Goal: Task Accomplishment & Management: Manage account settings

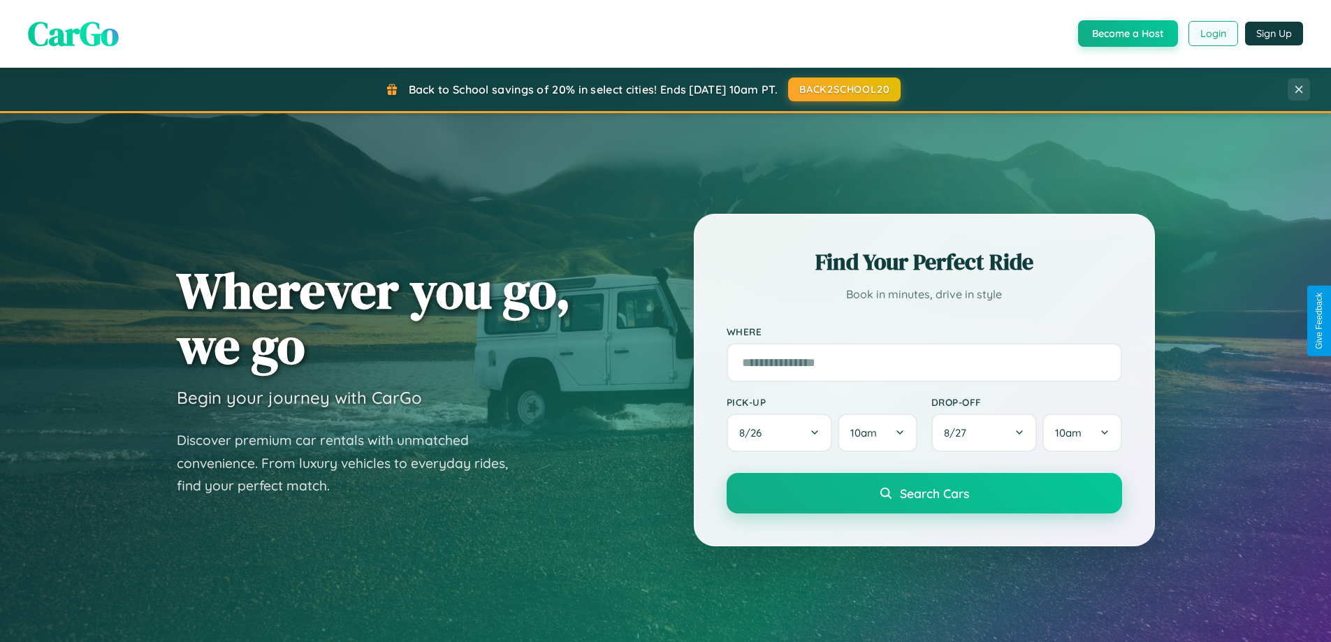
click at [1213, 34] on button "Login" at bounding box center [1214, 33] width 50 height 25
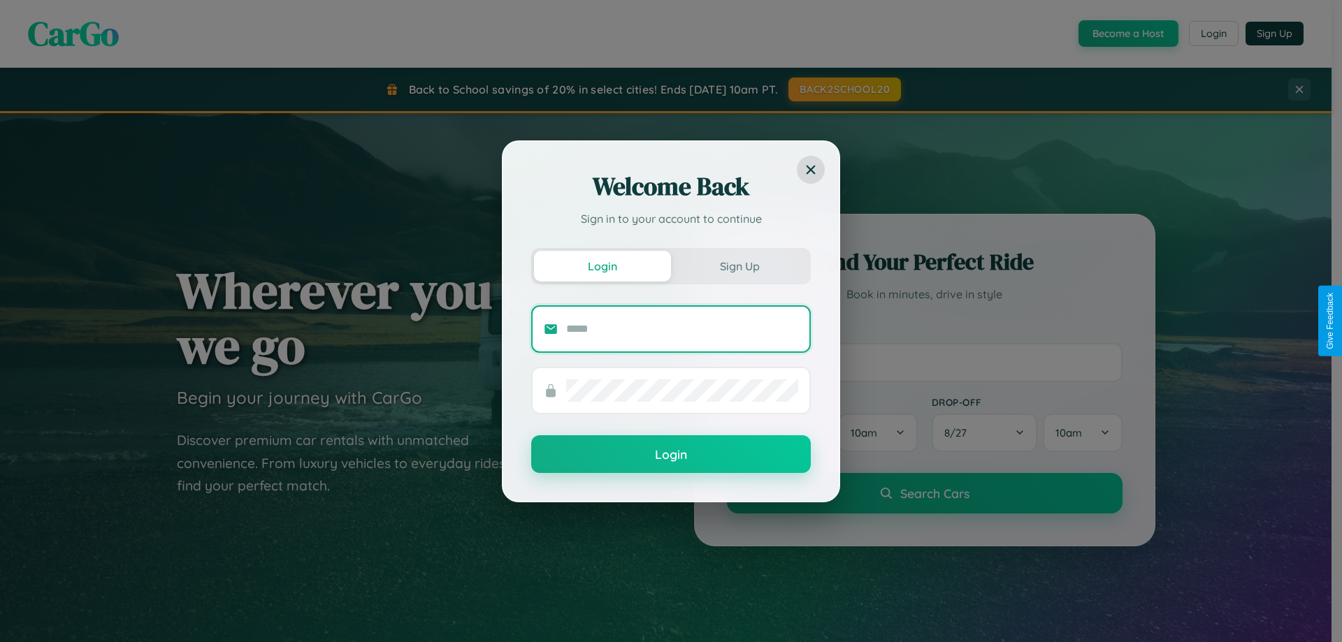
click at [682, 328] on input "text" at bounding box center [682, 329] width 232 height 22
type input "**********"
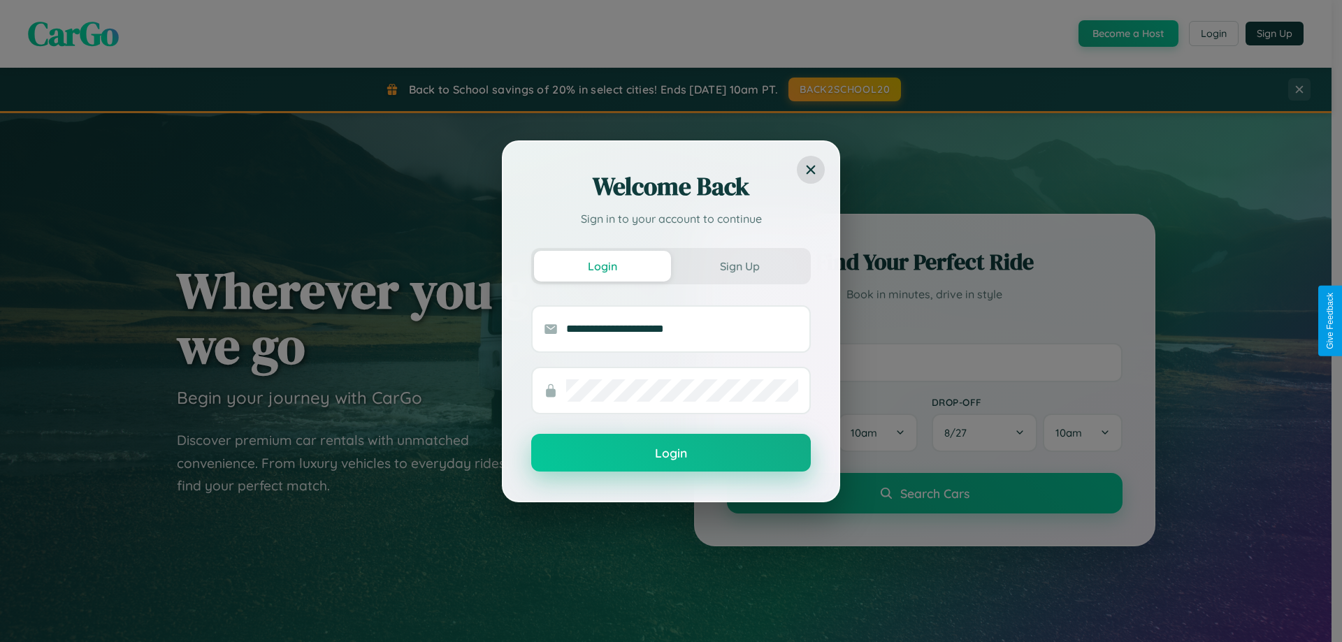
click at [671, 454] on button "Login" at bounding box center [671, 453] width 280 height 38
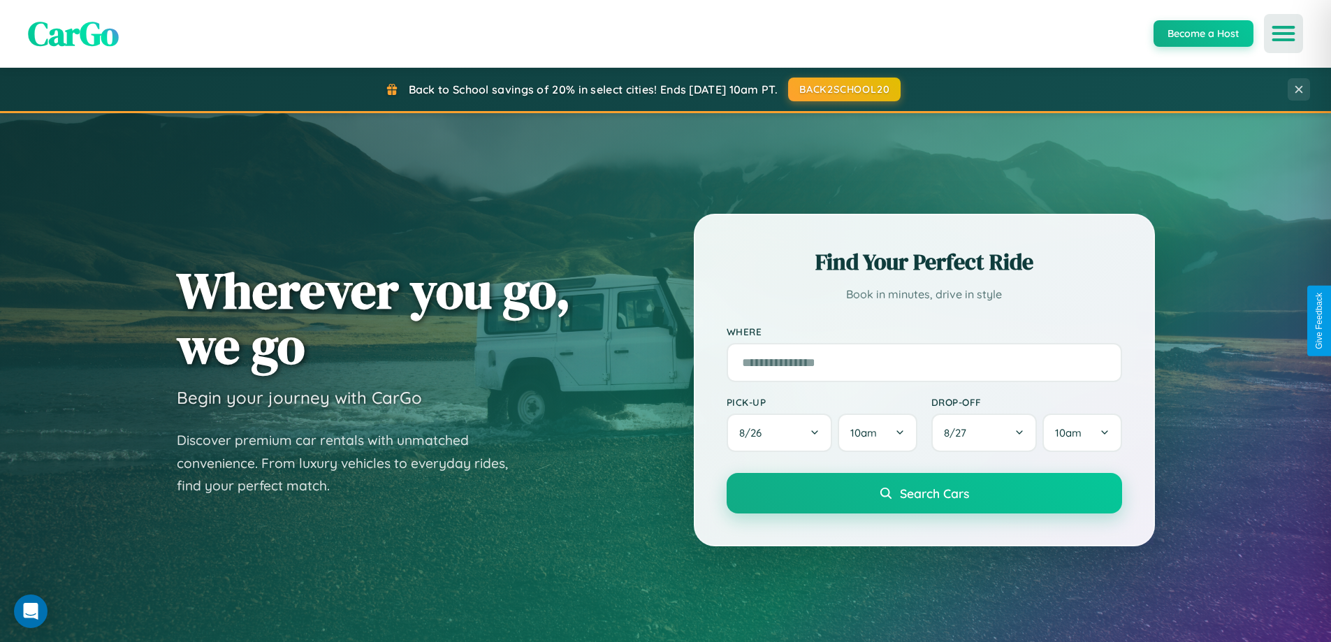
click at [1284, 34] on icon "Open menu" at bounding box center [1284, 33] width 20 height 13
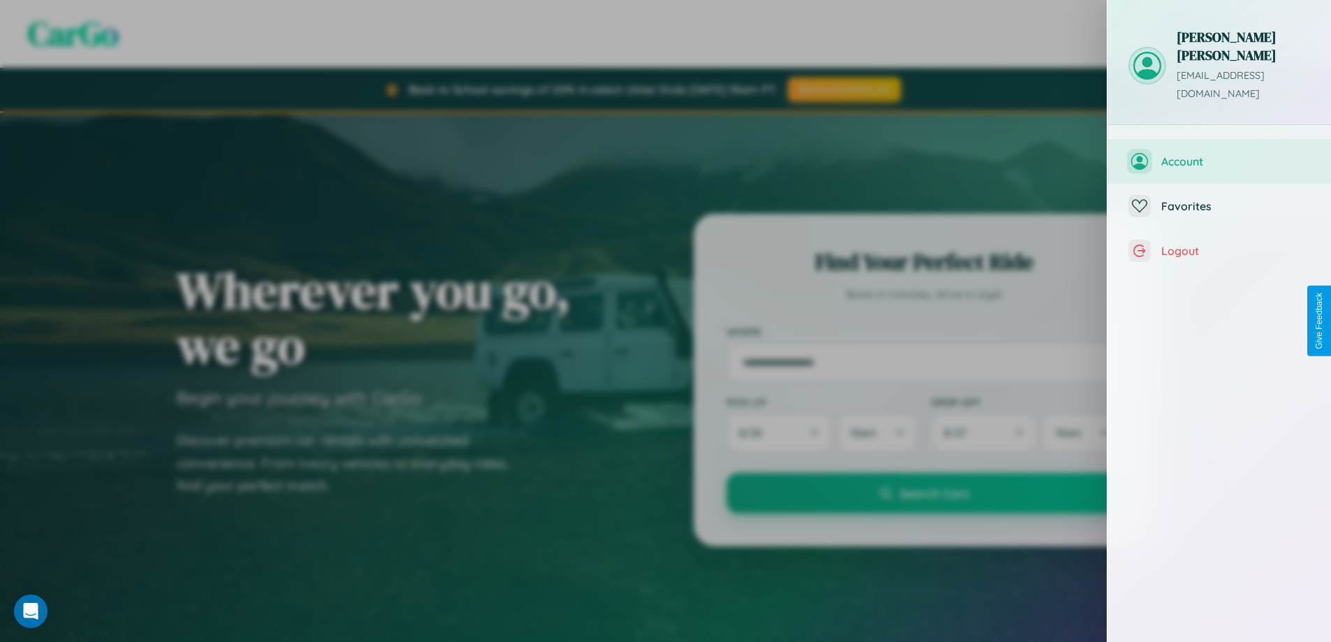
click at [1220, 154] on span "Account" at bounding box center [1236, 161] width 149 height 14
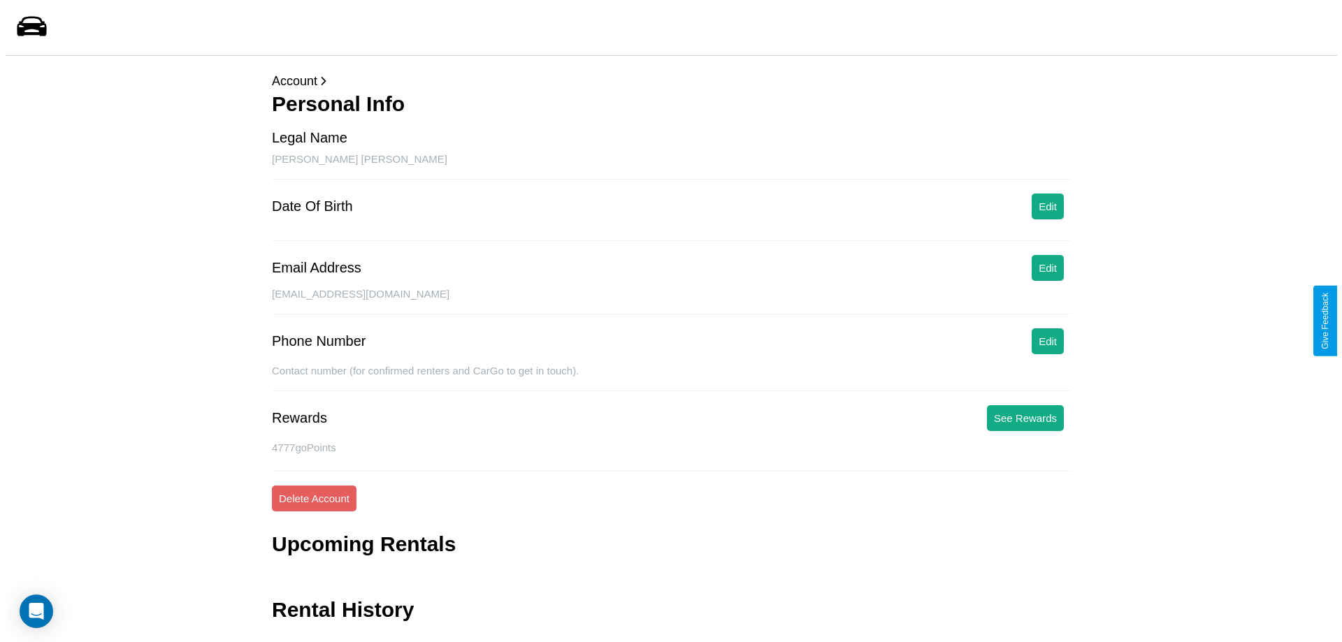
scroll to position [34, 0]
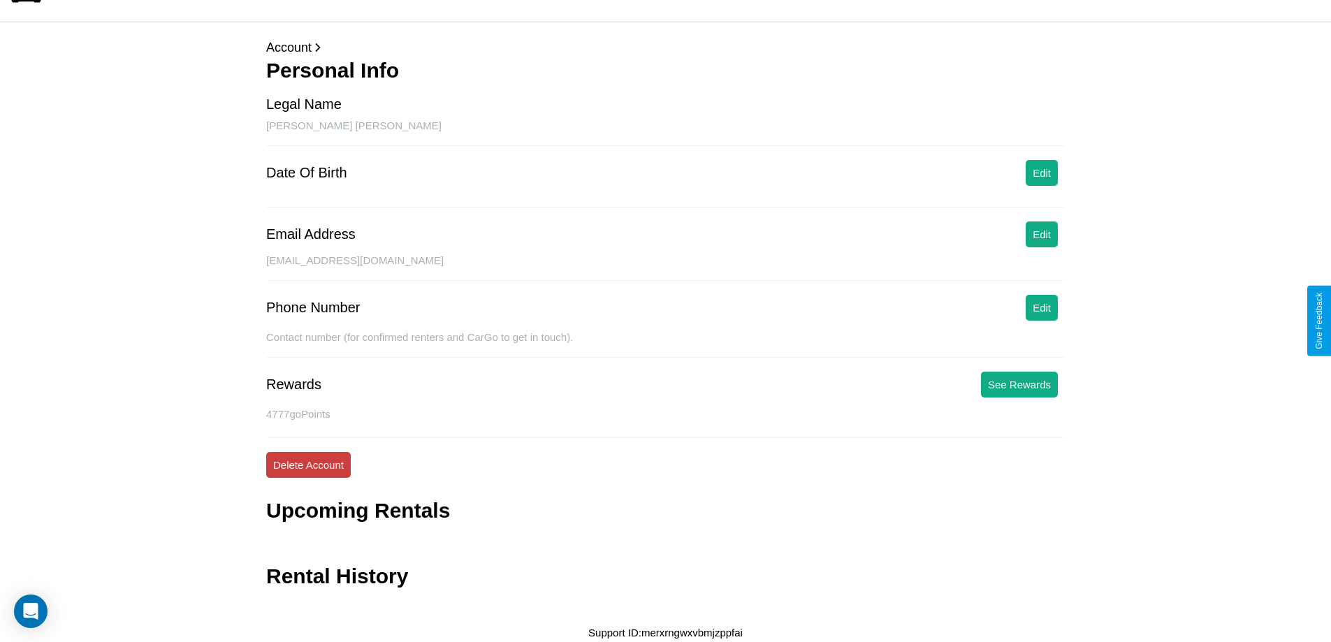
click at [308, 465] on button "Delete Account" at bounding box center [308, 465] width 85 height 26
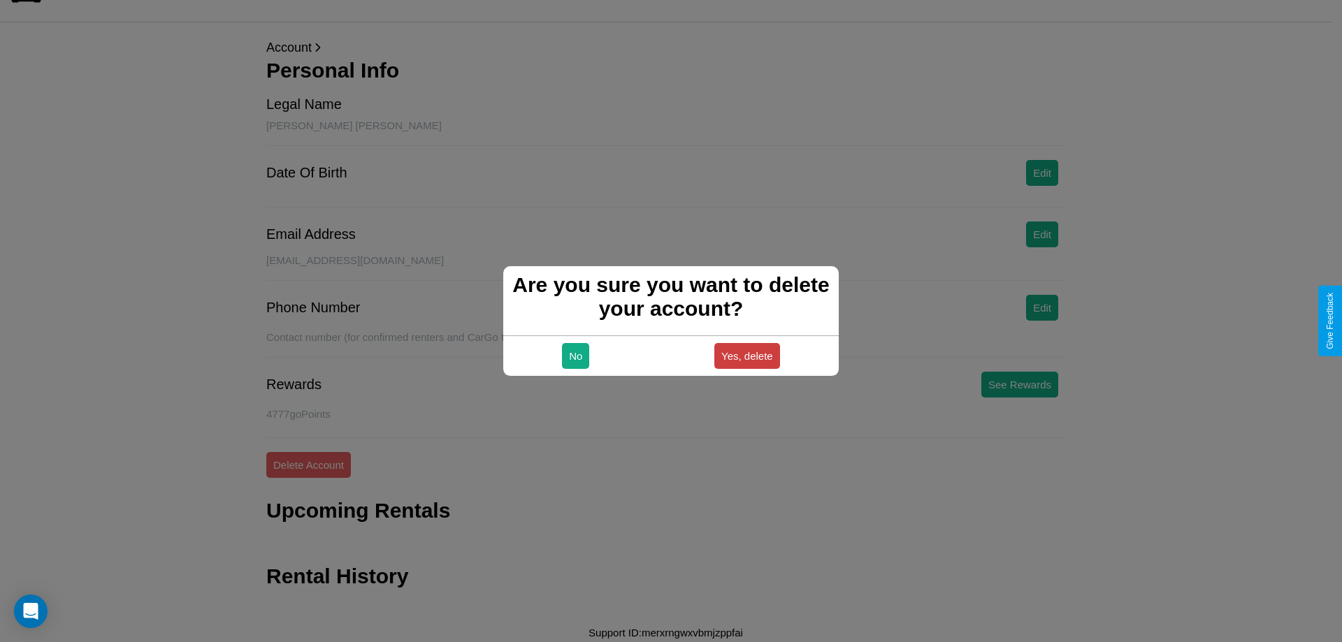
click at [746, 356] on button "Yes, delete" at bounding box center [747, 356] width 66 height 26
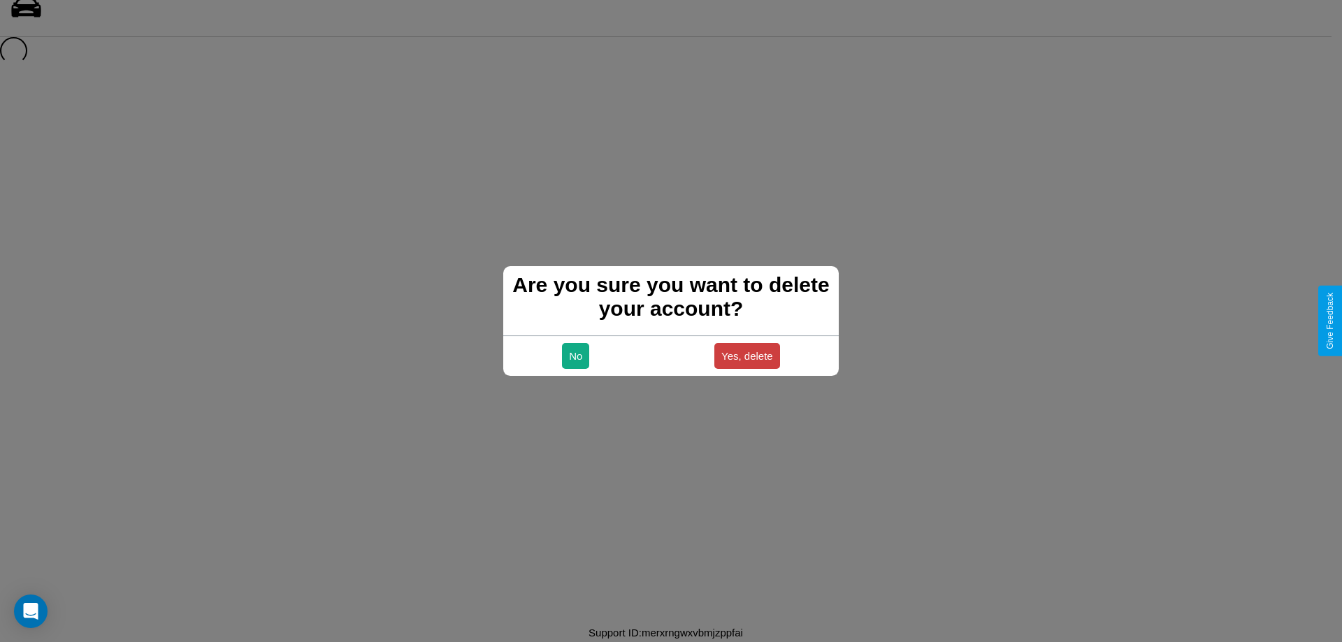
scroll to position [19, 0]
